Goal: Information Seeking & Learning: Find specific fact

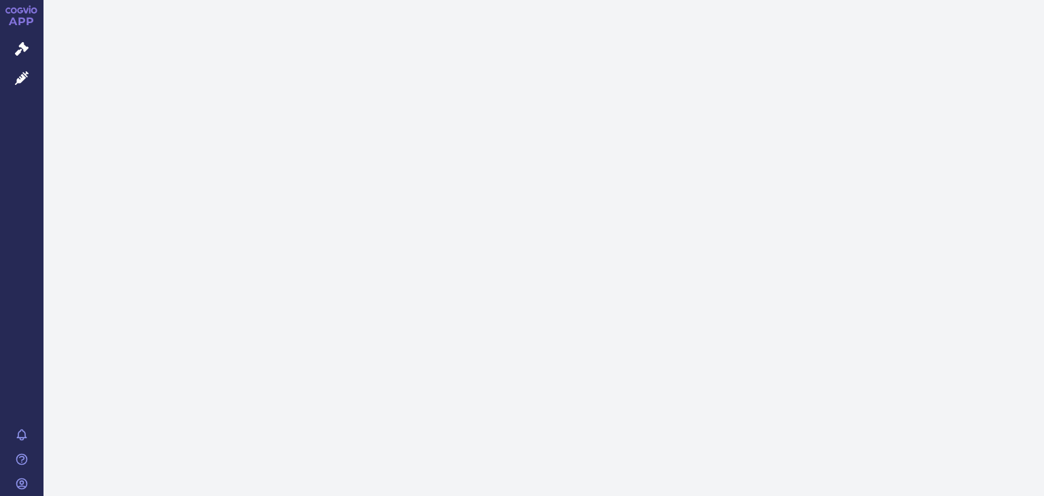
drag, startPoint x: 28, startPoint y: 12, endPoint x: 19, endPoint y: 22, distance: 13.5
click at [28, 12] on icon at bounding box center [21, 9] width 33 height 8
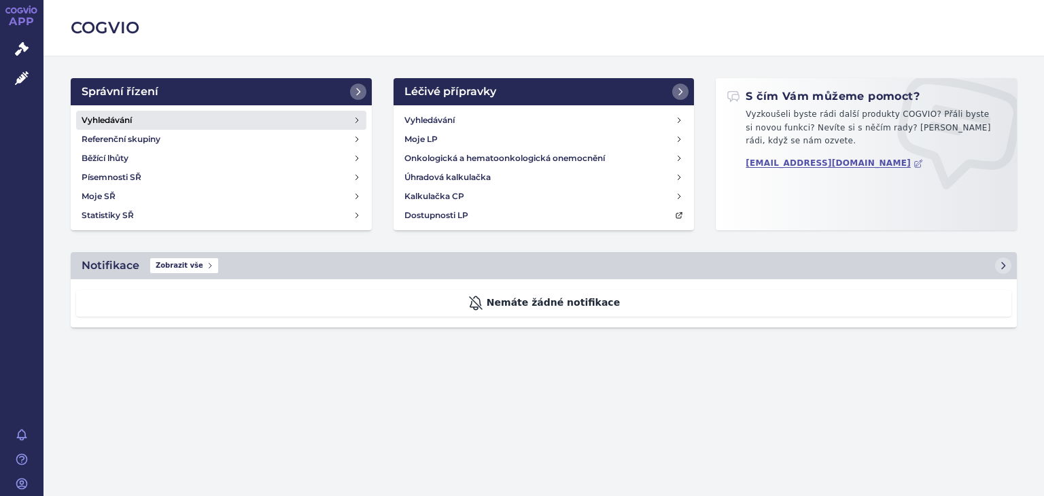
click at [139, 119] on link "Vyhledávání" at bounding box center [221, 120] width 290 height 19
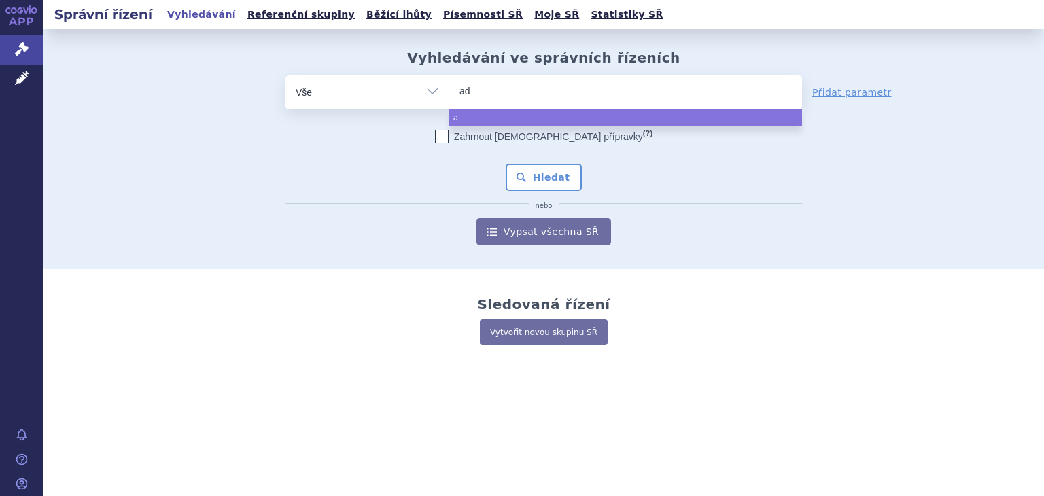
type input "adc"
type input "adcet"
type input "adcetr"
type input "adcetri"
type input "adcetris"
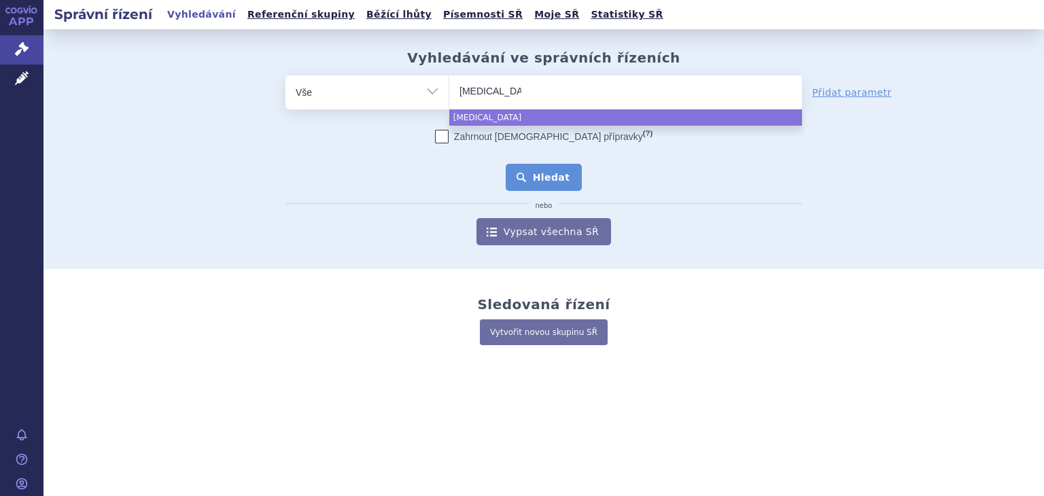
select select "adcetris"
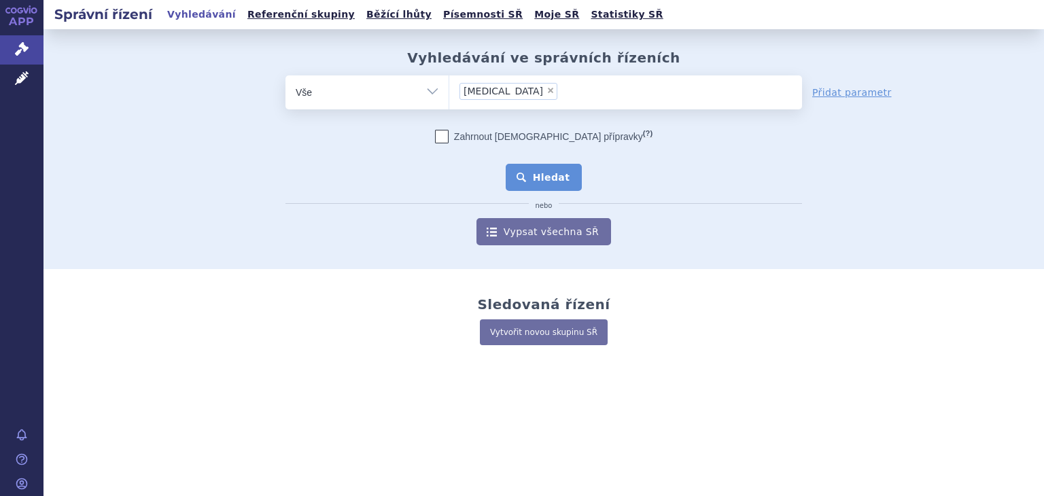
click at [541, 179] on button "Hledat" at bounding box center [544, 177] width 77 height 27
